Goal: Information Seeking & Learning: Learn about a topic

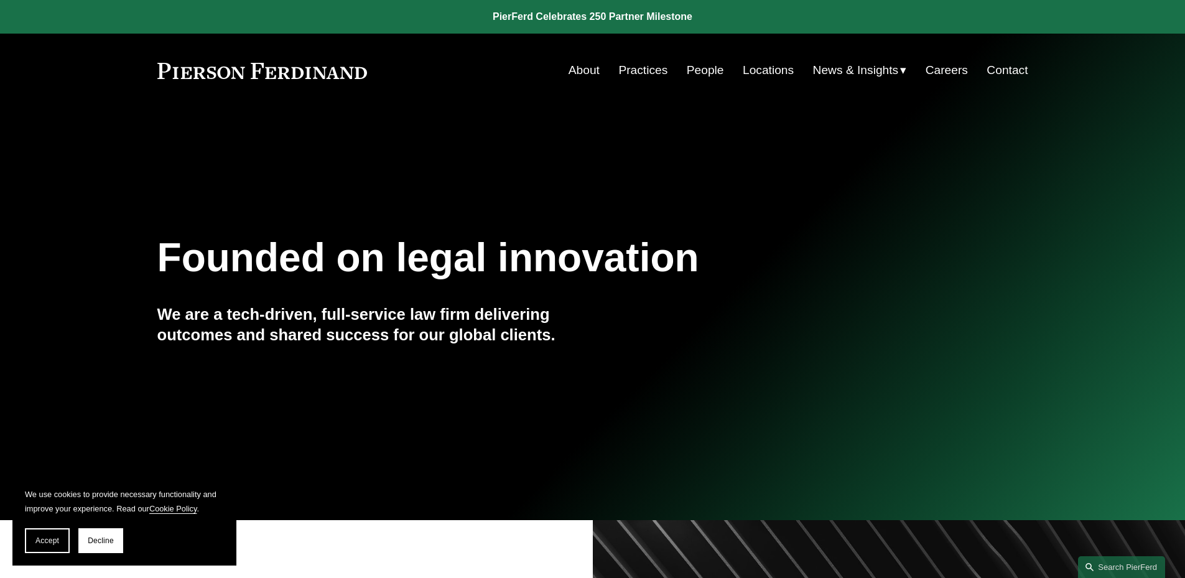
drag, startPoint x: 102, startPoint y: 542, endPoint x: 108, endPoint y: 539, distance: 7.0
click at [102, 542] on span "Decline" at bounding box center [101, 540] width 26 height 9
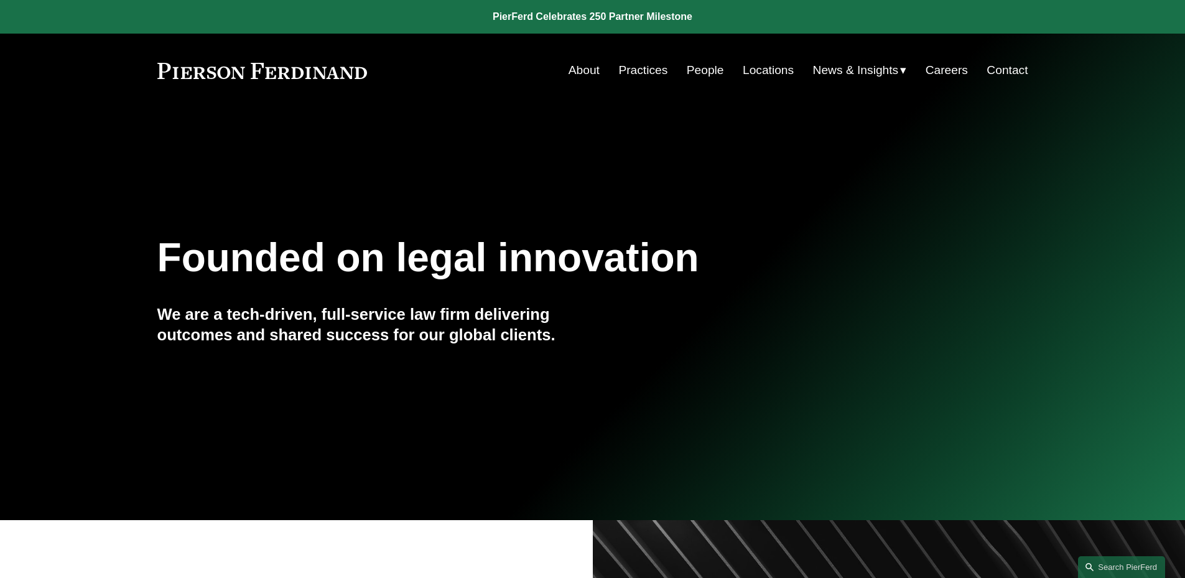
click at [692, 68] on link "People" at bounding box center [705, 70] width 37 height 24
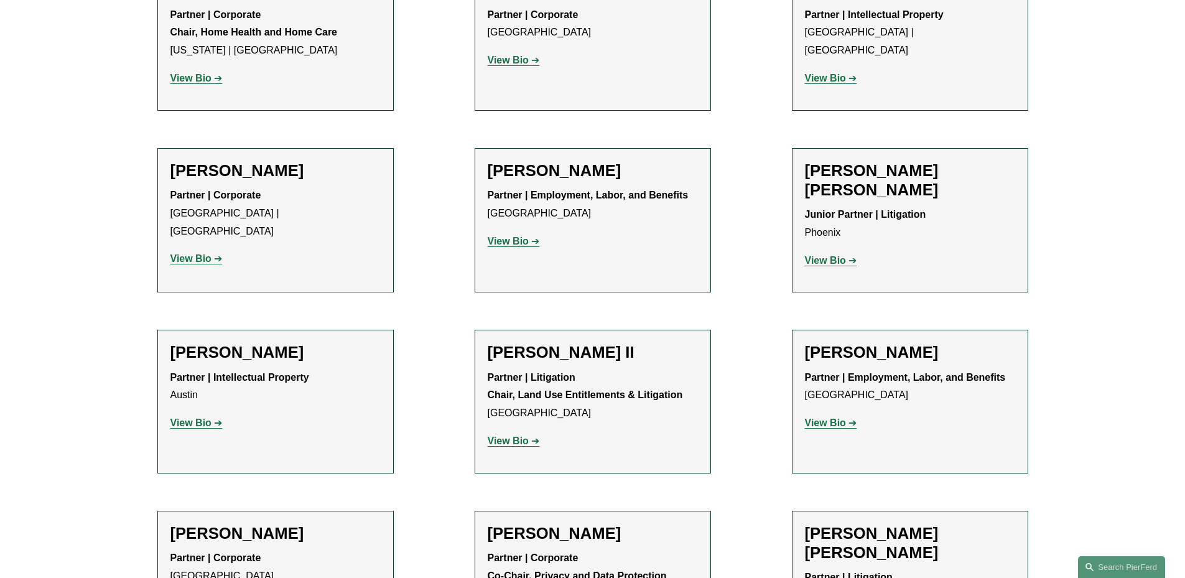
scroll to position [1120, 0]
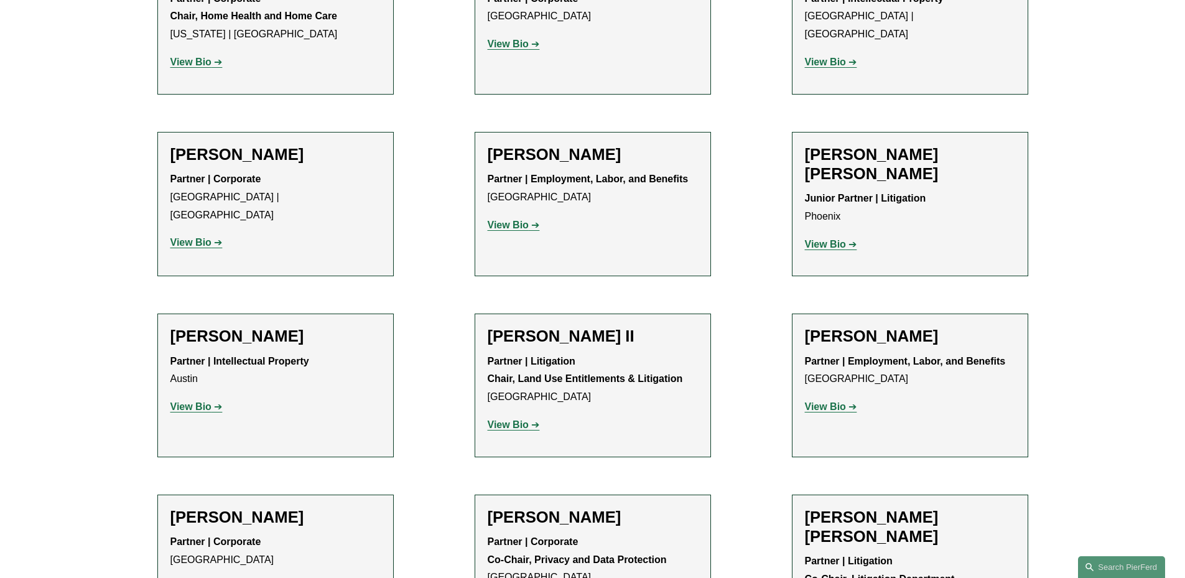
click at [828, 401] on strong "View Bio" at bounding box center [825, 406] width 41 height 11
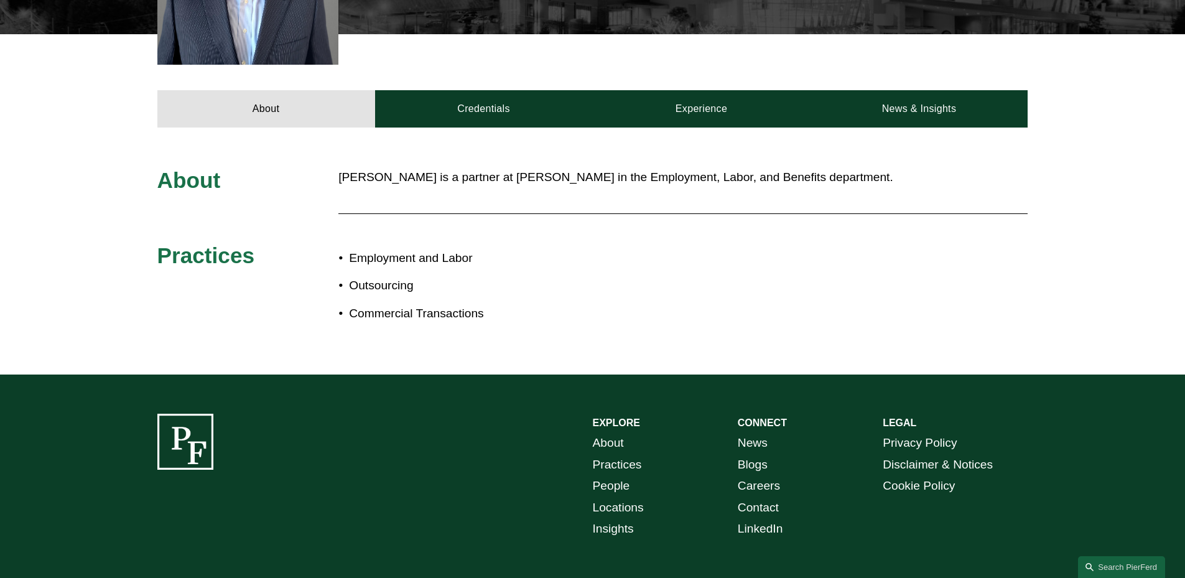
scroll to position [311, 0]
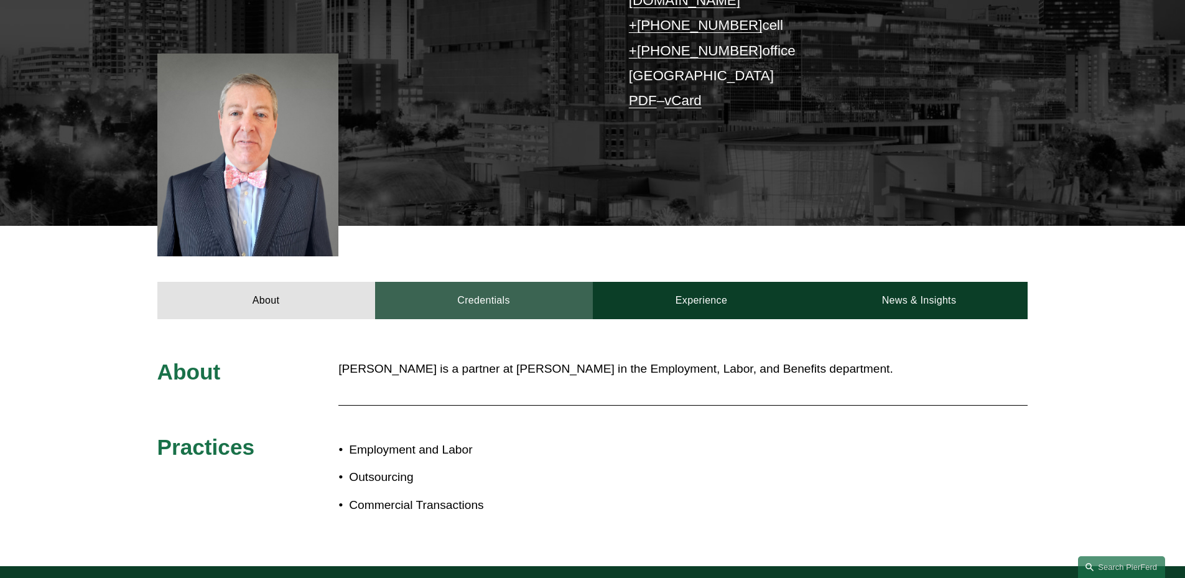
click at [490, 282] on link "Credentials" at bounding box center [484, 300] width 218 height 37
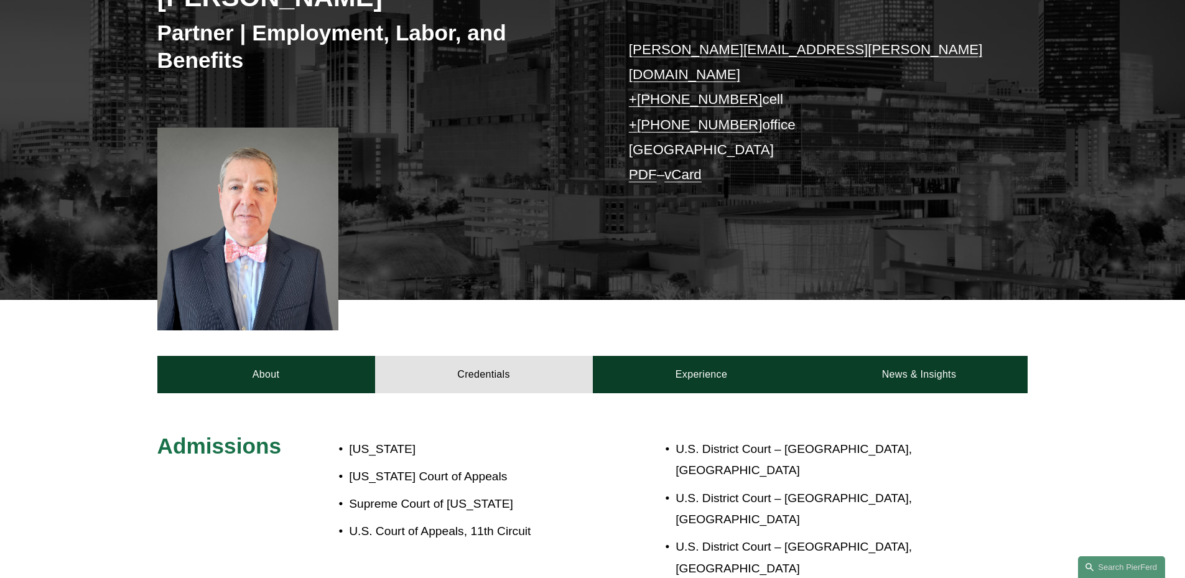
scroll to position [249, 0]
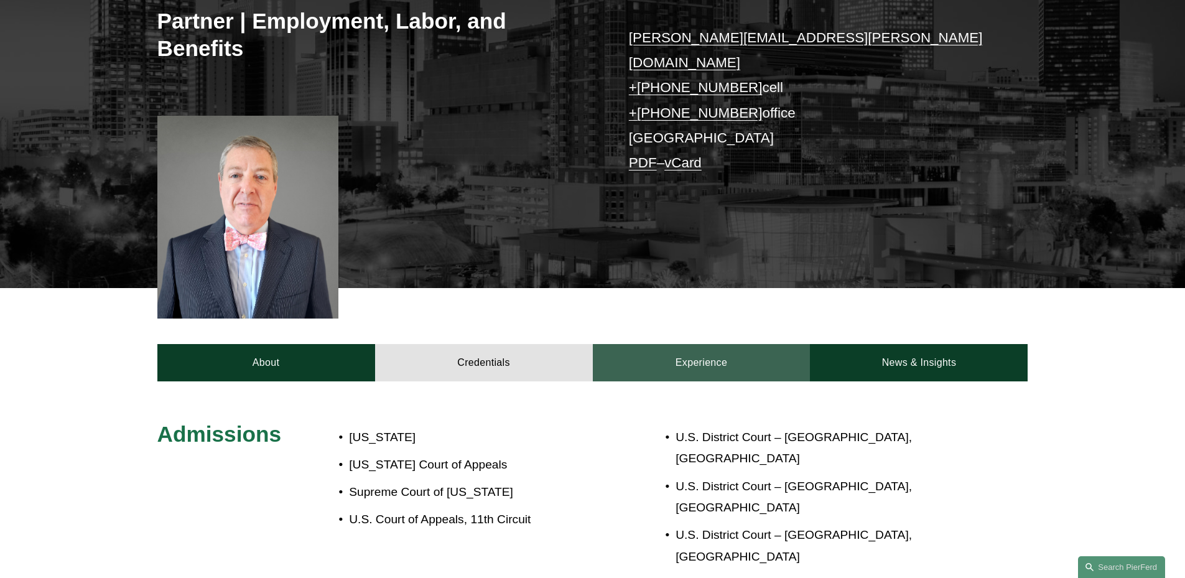
click at [760, 344] on link "Experience" at bounding box center [702, 362] width 218 height 37
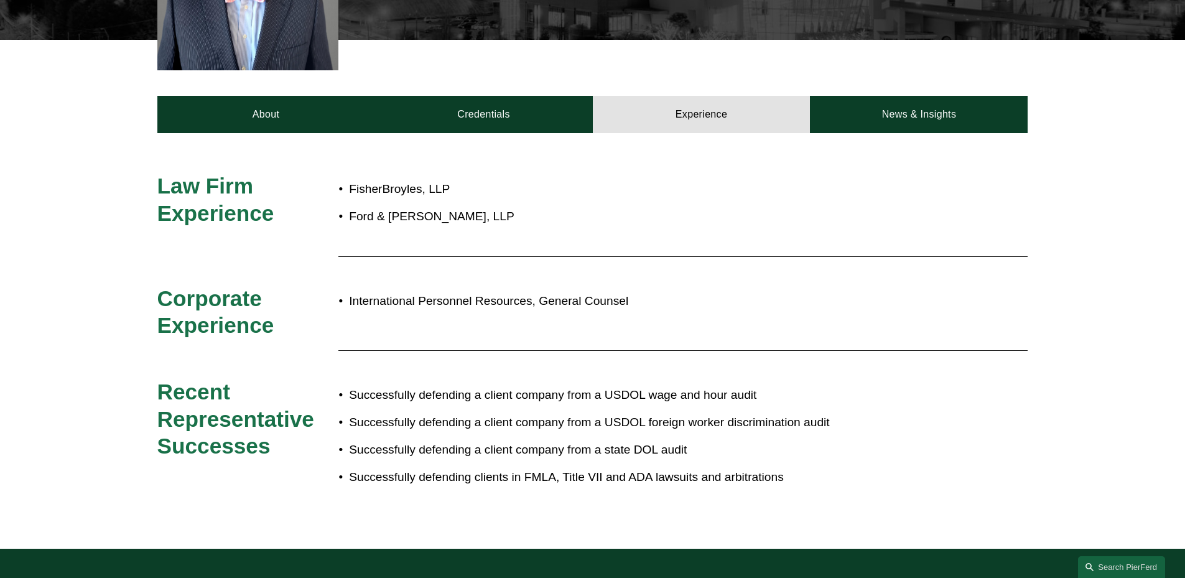
scroll to position [498, 0]
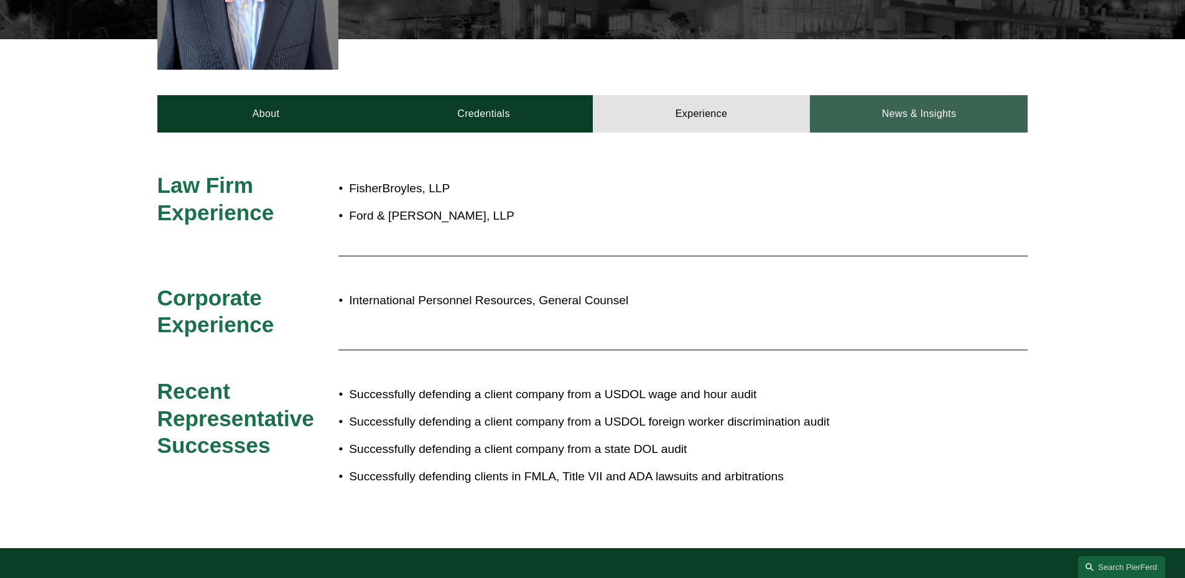
click at [938, 100] on link "News & Insights" at bounding box center [919, 113] width 218 height 37
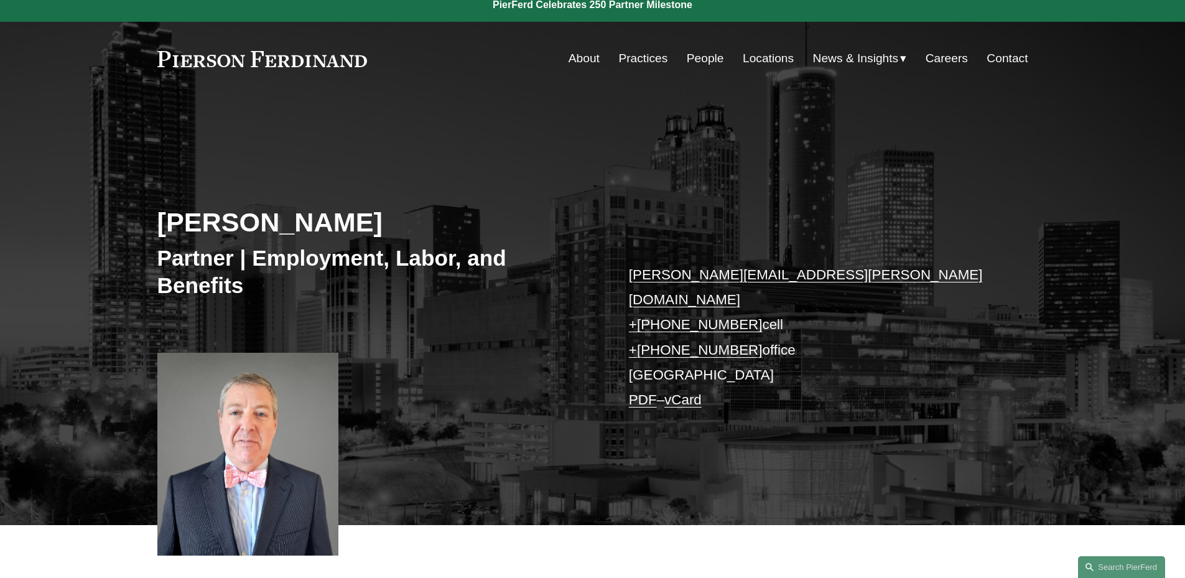
scroll to position [0, 0]
